Goal: Task Accomplishment & Management: Manage account settings

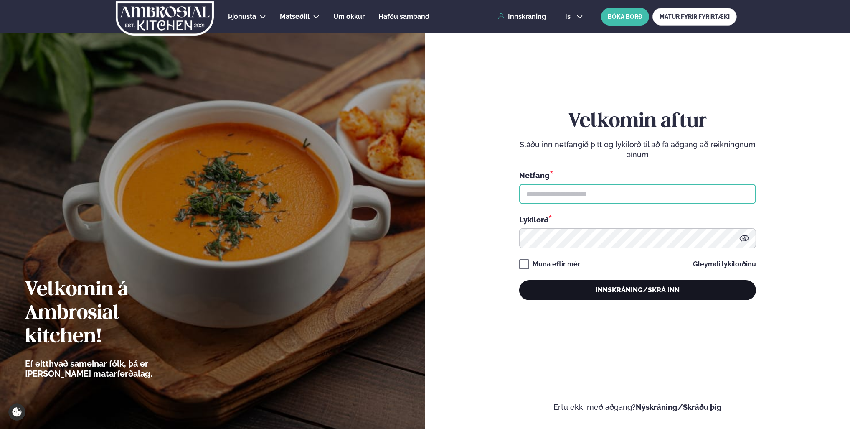
type input "**********"
click at [643, 295] on button "Innskráning/Skrá inn" at bounding box center [637, 290] width 237 height 20
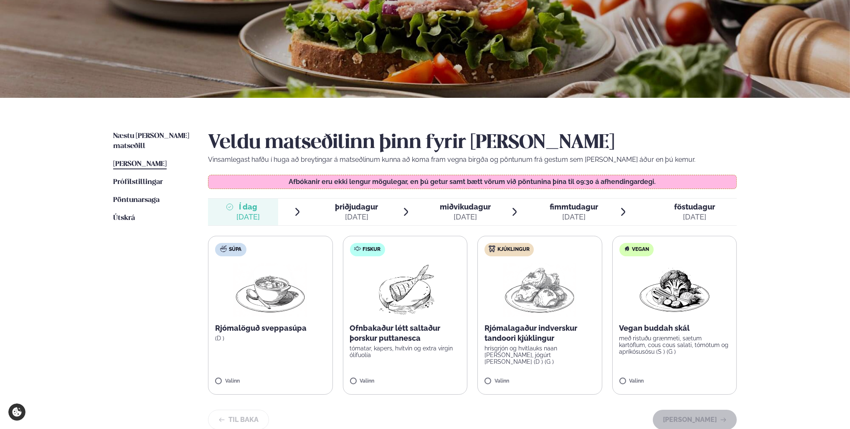
scroll to position [251, 0]
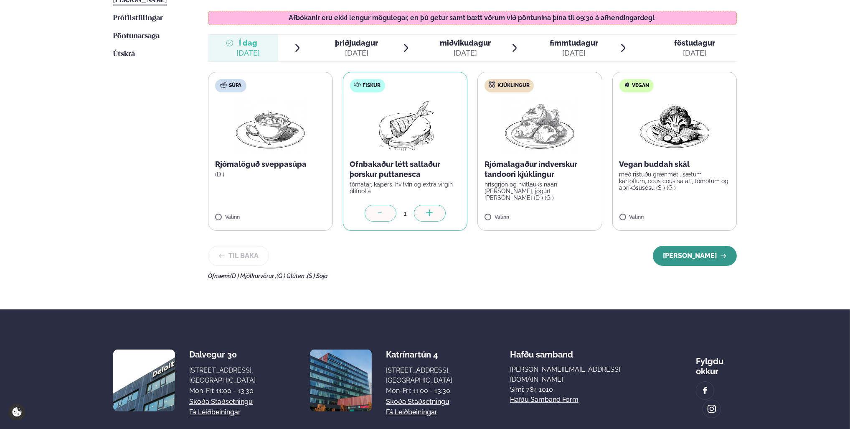
click at [688, 257] on button "[PERSON_NAME]" at bounding box center [695, 256] width 84 height 20
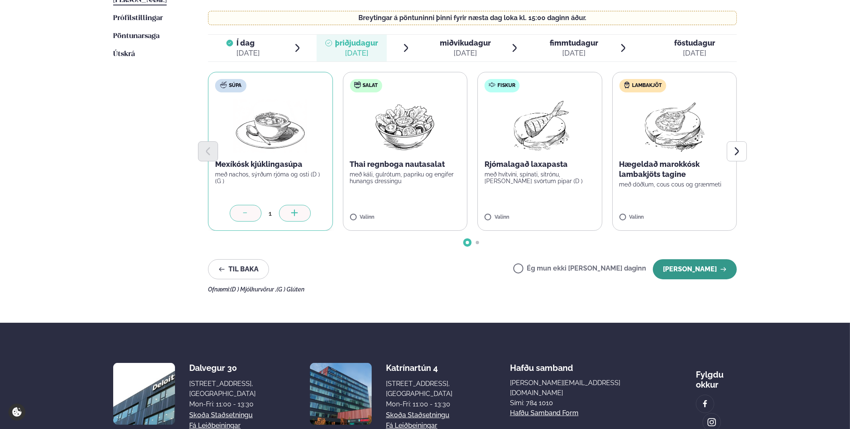
click at [682, 267] on button "[PERSON_NAME]" at bounding box center [695, 269] width 84 height 20
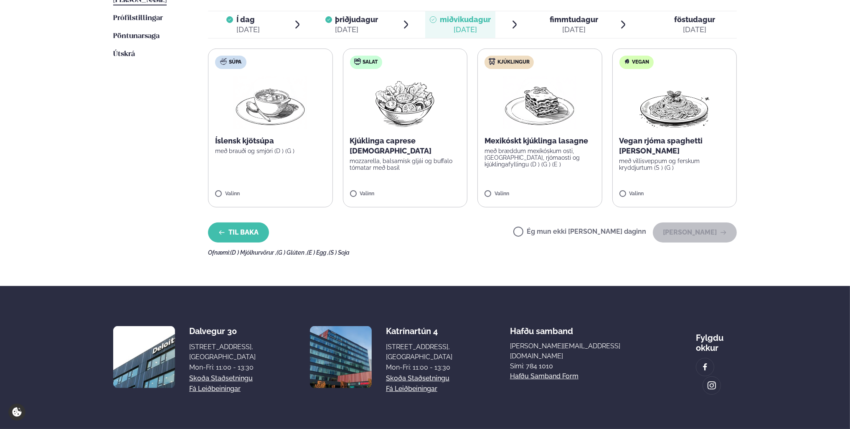
click at [241, 235] on button "Til baka" at bounding box center [238, 232] width 61 height 20
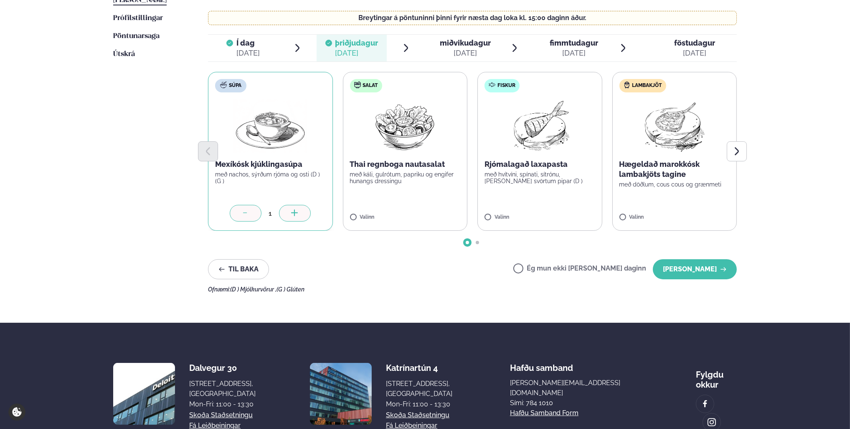
click at [249, 215] on icon at bounding box center [245, 213] width 8 height 8
click at [702, 264] on button "[PERSON_NAME]" at bounding box center [695, 269] width 84 height 20
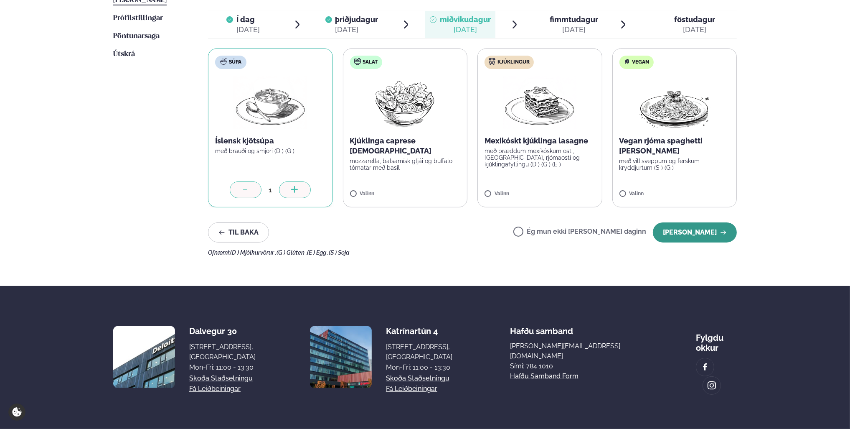
click at [686, 236] on button "[PERSON_NAME]" at bounding box center [695, 232] width 84 height 20
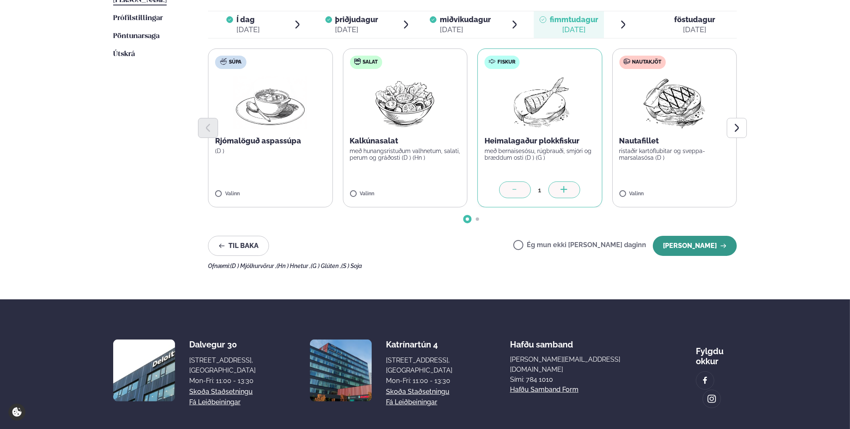
click at [675, 242] on button "[PERSON_NAME]" at bounding box center [695, 246] width 84 height 20
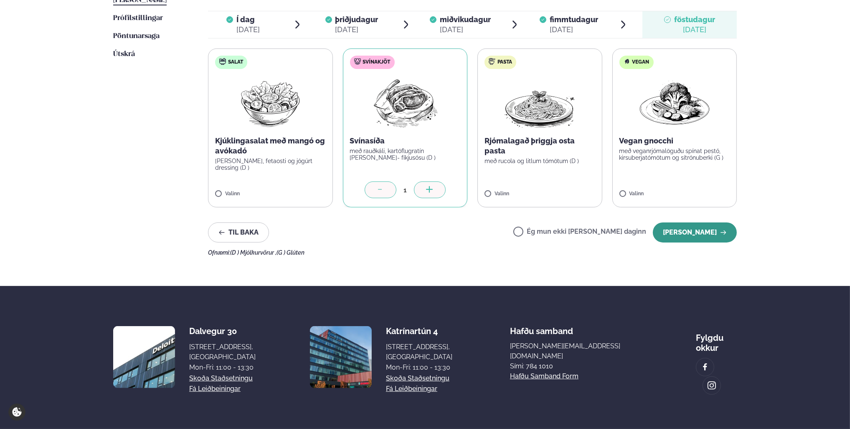
click at [688, 233] on button "[PERSON_NAME]" at bounding box center [695, 232] width 84 height 20
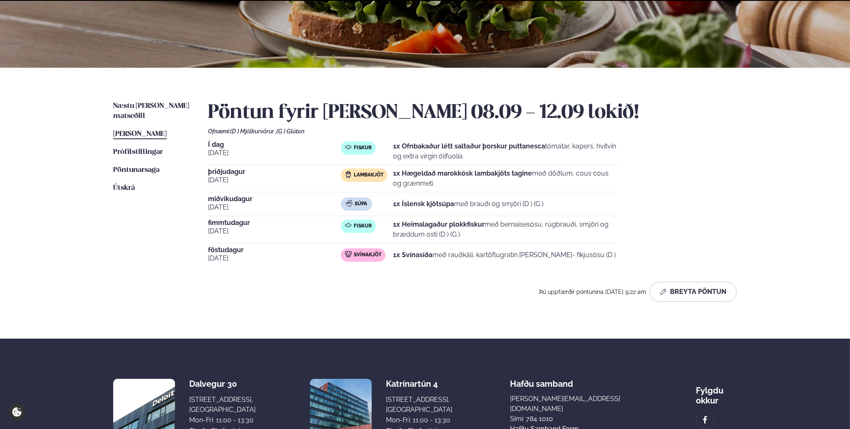
scroll to position [196, 0]
